Goal: Transaction & Acquisition: Purchase product/service

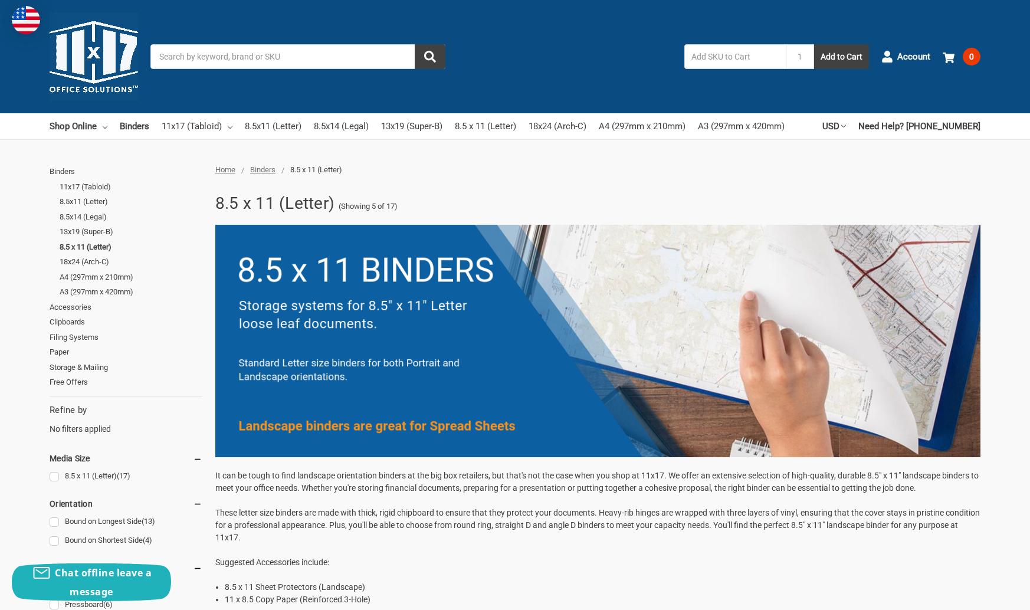
click at [225, 57] on input "Search" at bounding box center [297, 56] width 295 height 25
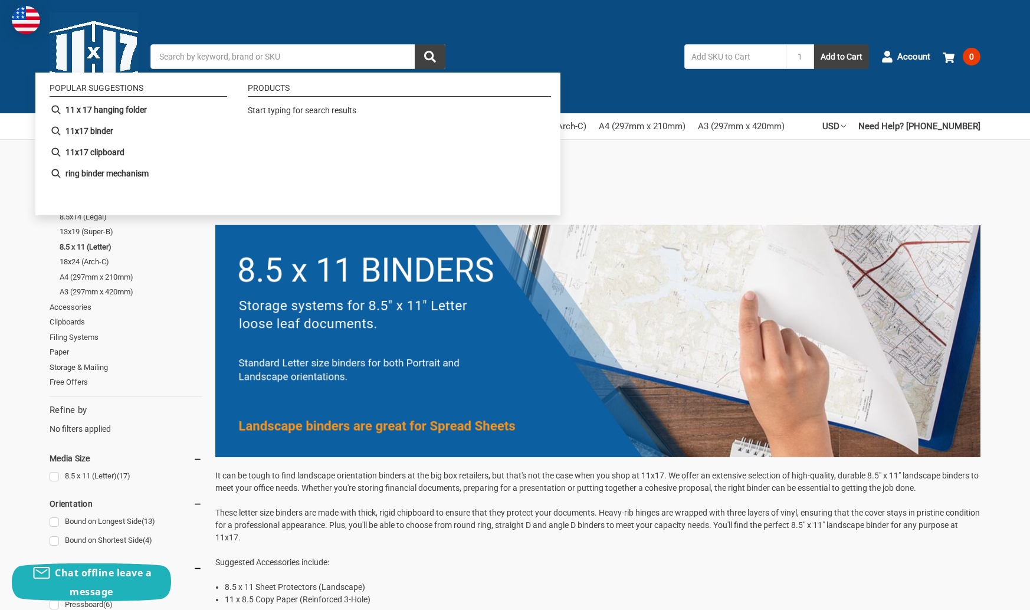
paste input "11x8.5 Binder Lanai Fiberboard Panel Featuring a 1" Round Ring"
type input "11x8.5 Binder Lanai Fiberboard Panel Featuring a 1" Round Ring"
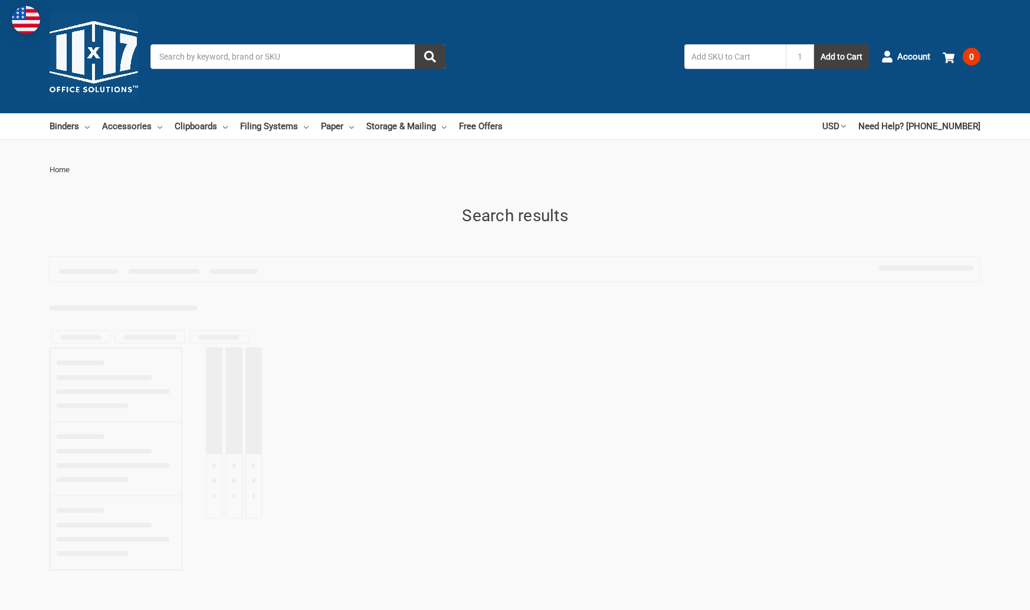
type input "11x8.5 Binder Lanai Fiberboard Panel Featuring a 1" Round Ring"
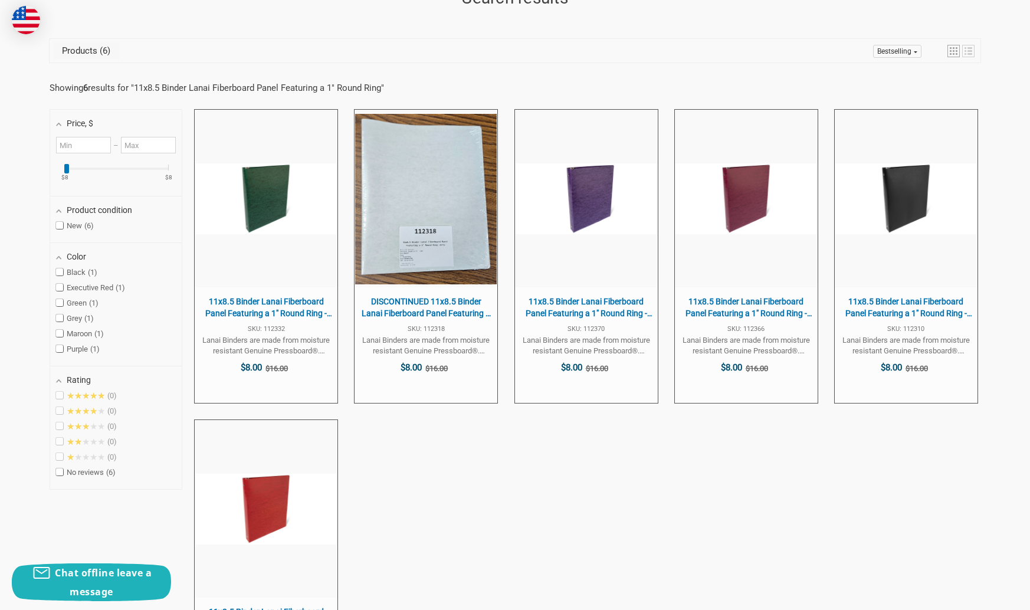
scroll to position [222, 0]
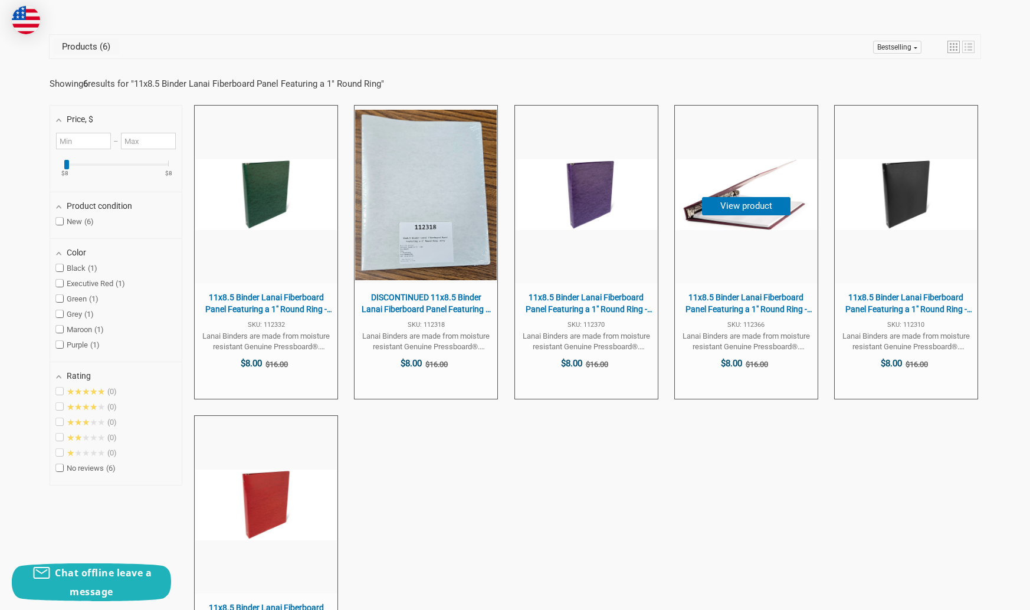
click at [732, 309] on span "11x8.5 Binder Lanai Fiberboard Panel Featuring a 1" Round Ring -Maroon" at bounding box center [746, 303] width 131 height 23
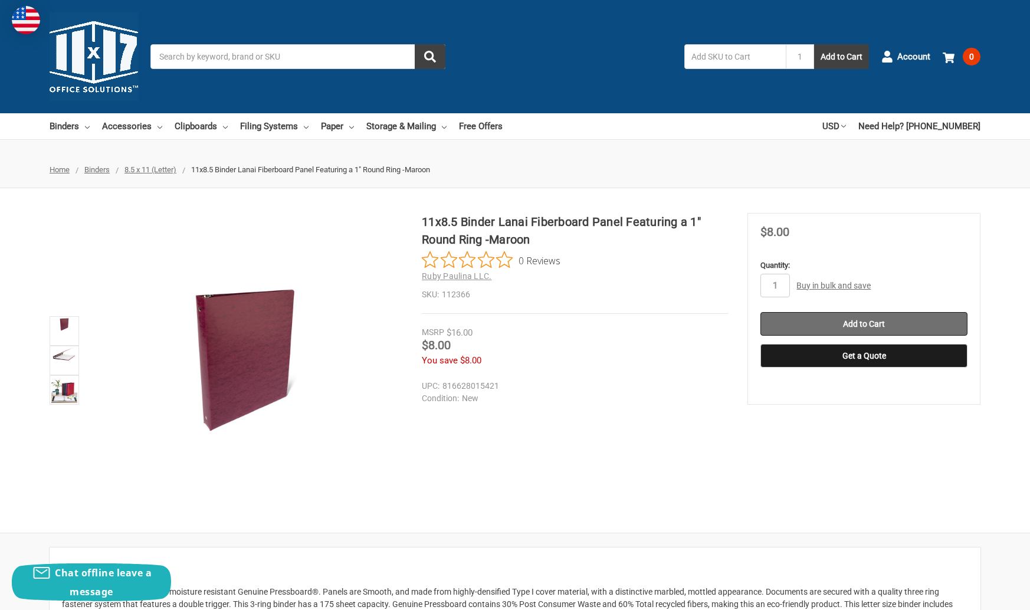
click at [895, 325] on input "Add to Cart" at bounding box center [864, 324] width 207 height 24
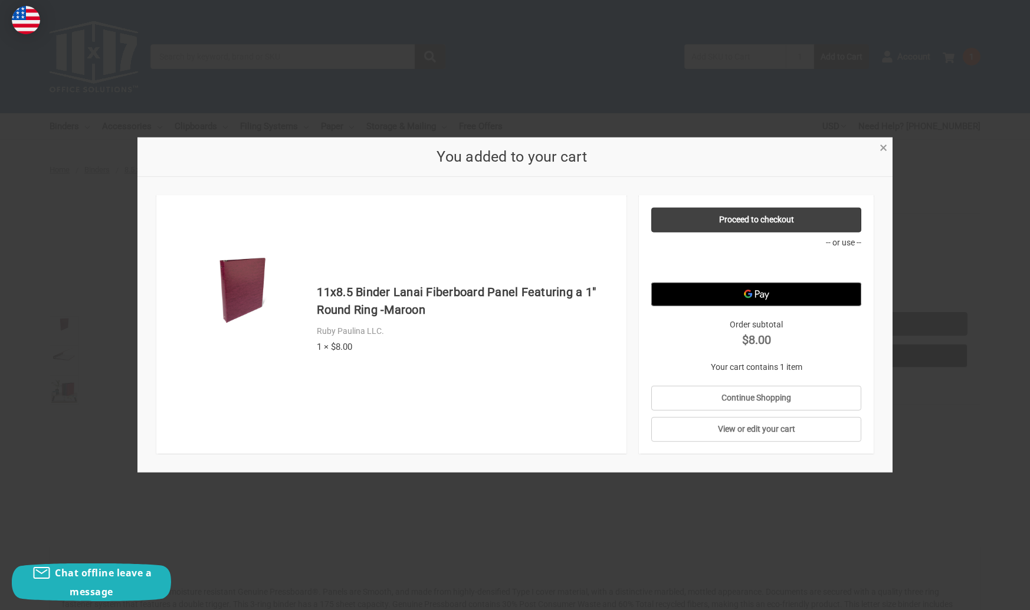
click at [883, 151] on span "×" at bounding box center [884, 147] width 8 height 17
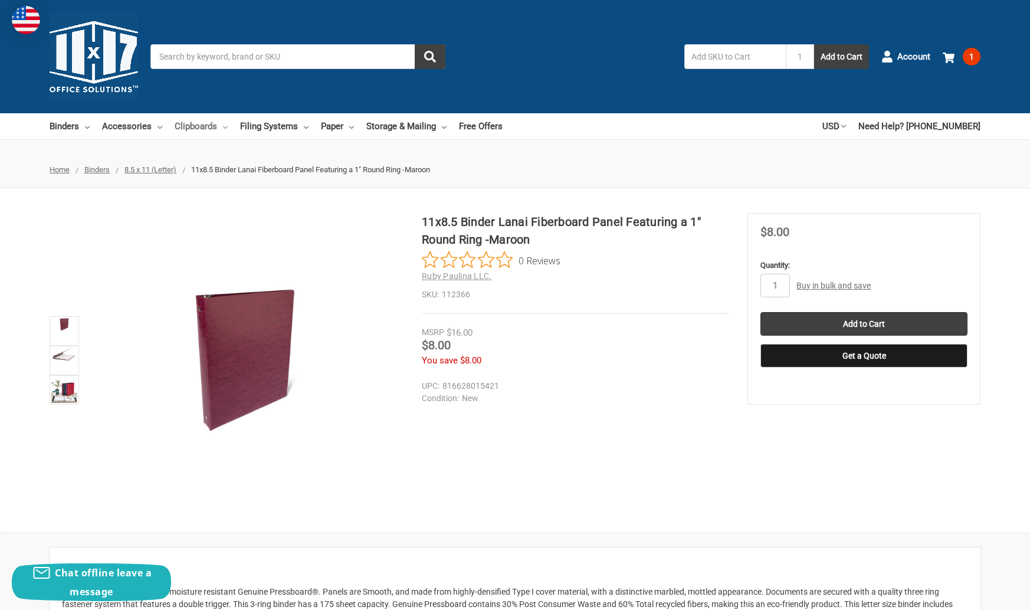
click at [192, 125] on link "Clipboards" at bounding box center [201, 126] width 53 height 26
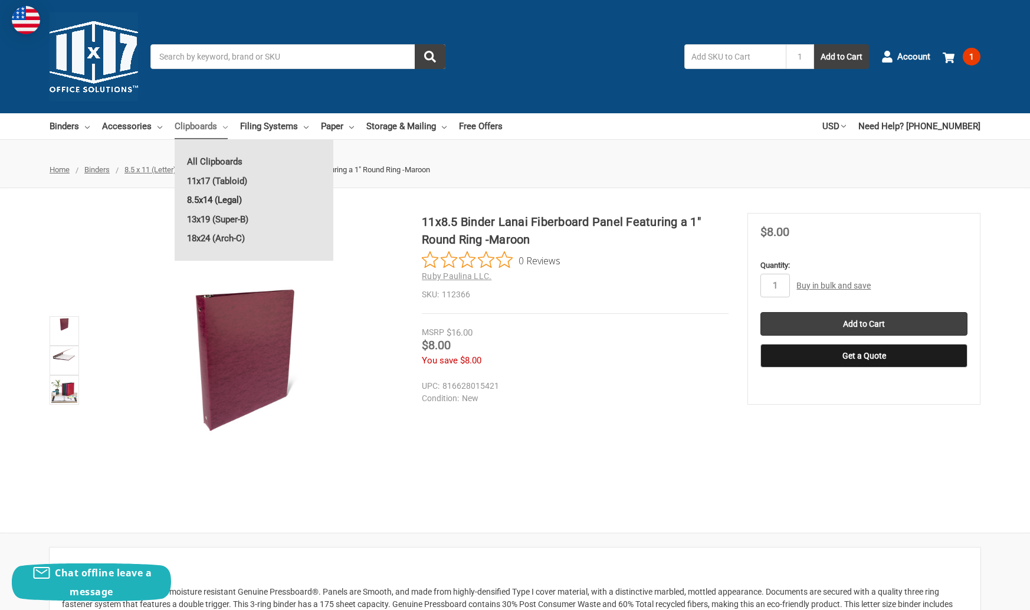
click at [224, 199] on link "8.5x14 (Legal)" at bounding box center [254, 200] width 159 height 19
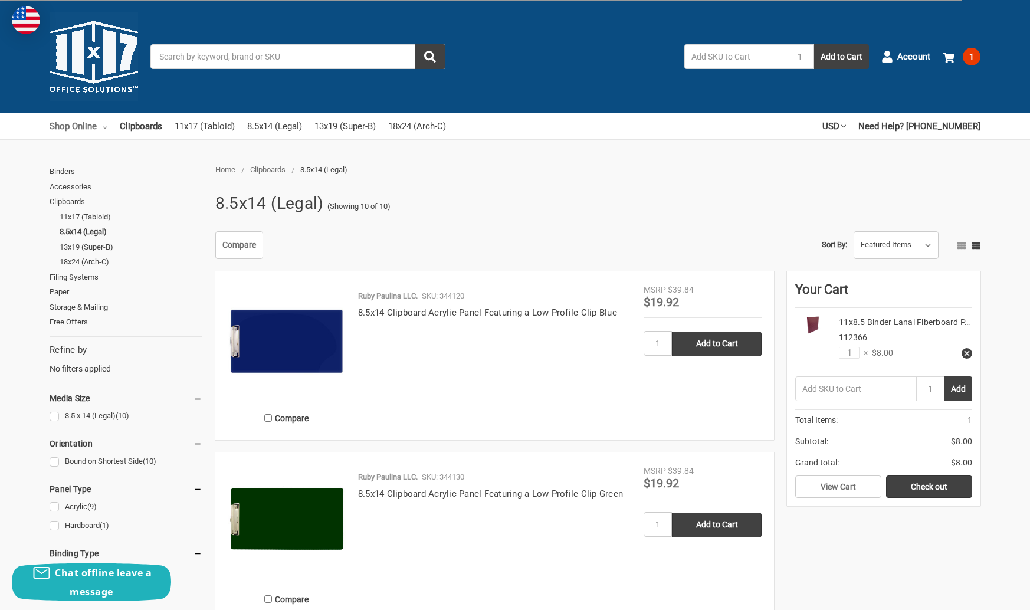
click at [66, 127] on link "Shop Online" at bounding box center [79, 126] width 58 height 26
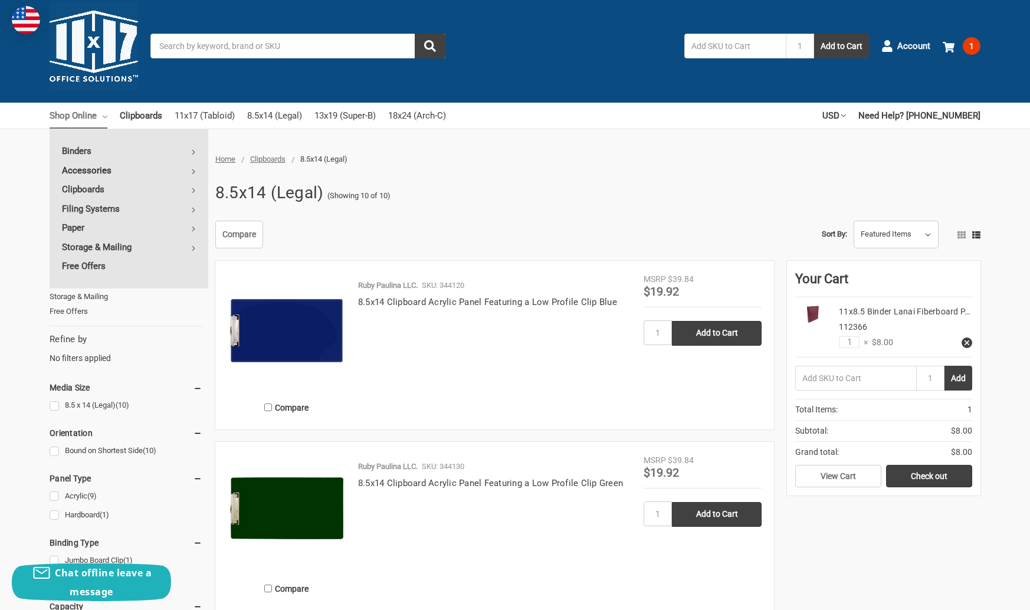
scroll to position [11, 0]
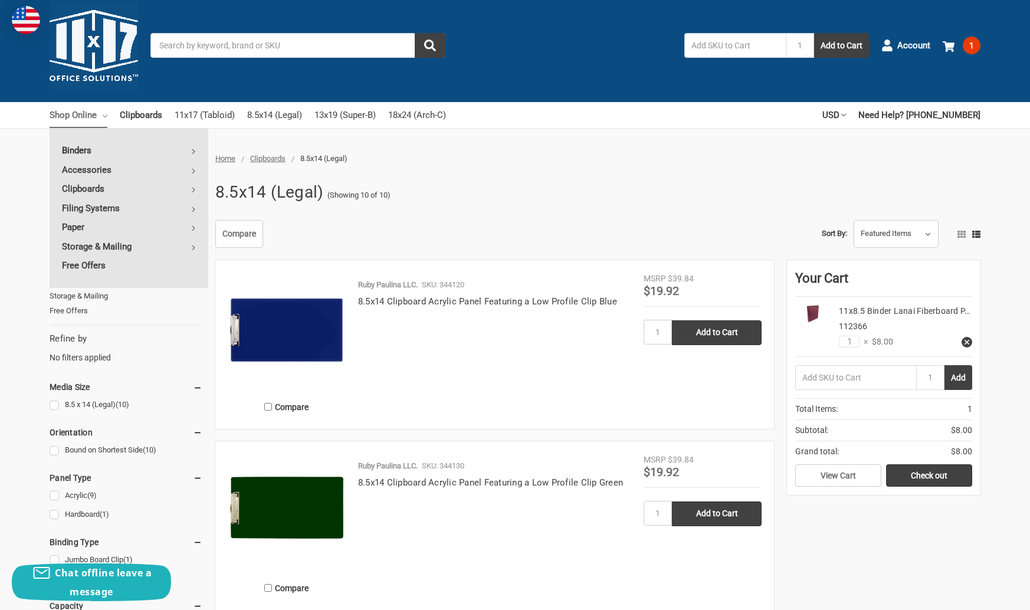
click at [75, 149] on link "Binders" at bounding box center [129, 150] width 159 height 19
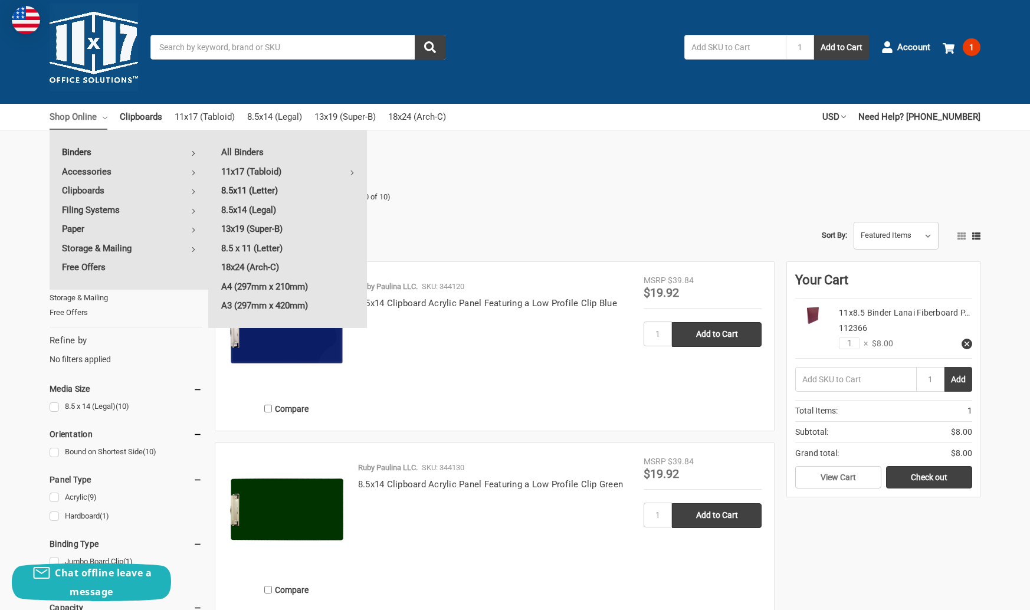
click at [257, 191] on link "8.5x11 (Letter)" at bounding box center [288, 190] width 158 height 19
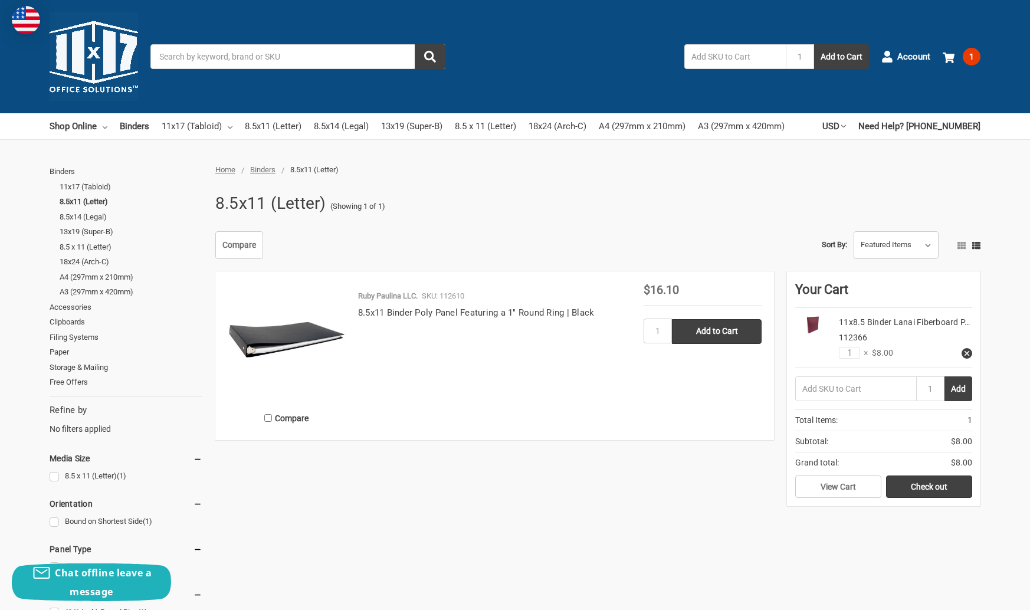
click at [191, 53] on input "Search" at bounding box center [297, 56] width 295 height 25
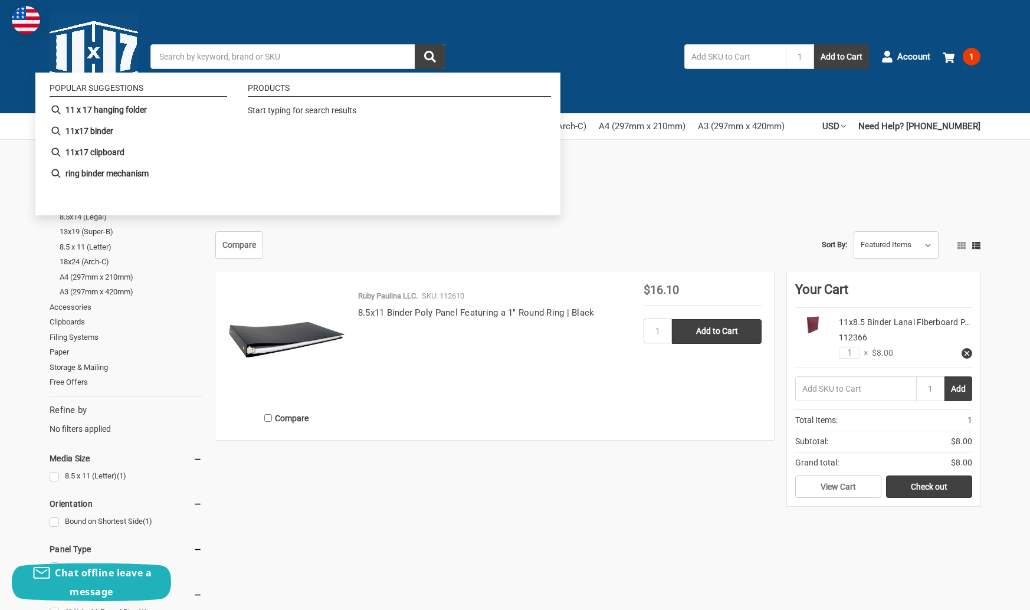
paste input "11x8.5 Binder Lanai Fiberboard Panel Featuring a 1" Round Ring"
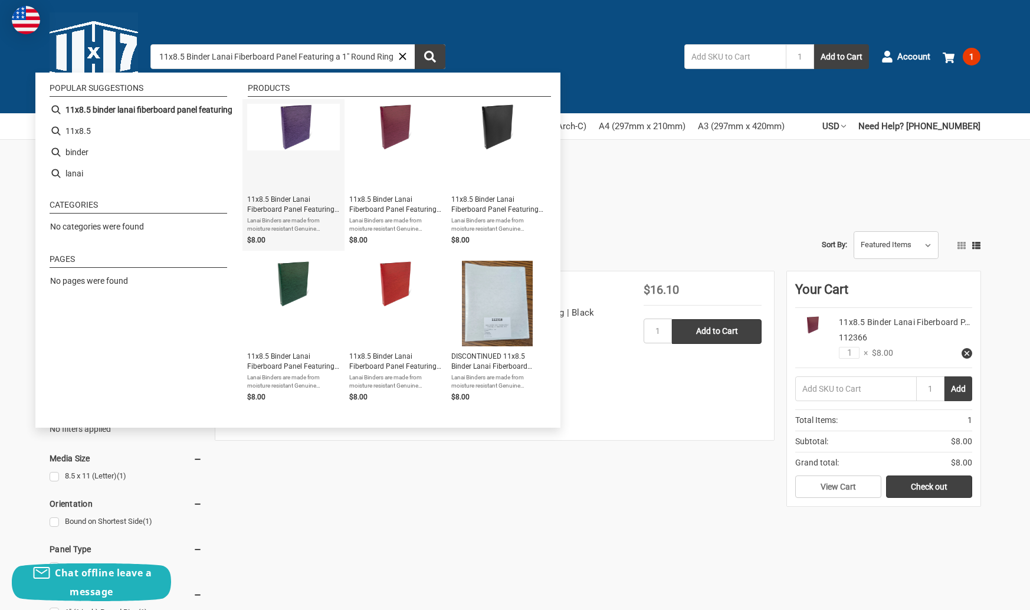
type input "11x8.5 Binder Lanai Fiberboard Panel Featuring a 1" Round Ring"
click at [299, 130] on img "Instant Search Results" at bounding box center [293, 127] width 93 height 47
